Goal: Find specific page/section: Find specific page/section

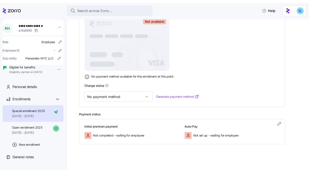
scroll to position [123, 0]
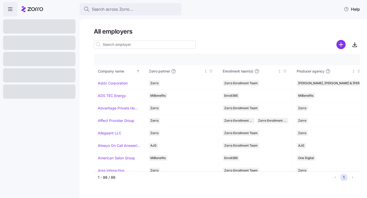
click at [164, 50] on div at bounding box center [227, 52] width 266 height 4
click at [162, 47] on input at bounding box center [145, 45] width 102 height 8
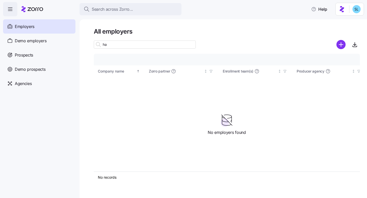
type input "h"
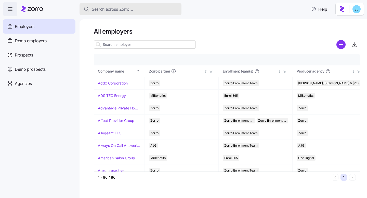
click at [105, 11] on span "Search across Zorro..." at bounding box center [112, 9] width 41 height 6
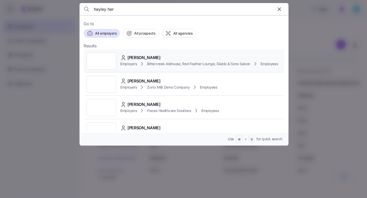
type input "hayley her"
click at [140, 56] on span "Hayley Hertel" at bounding box center [143, 58] width 33 height 6
